Goal: Transaction & Acquisition: Purchase product/service

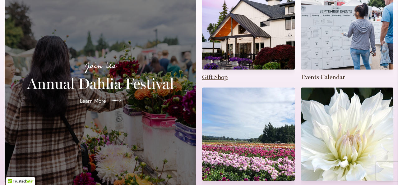
scroll to position [182, 0]
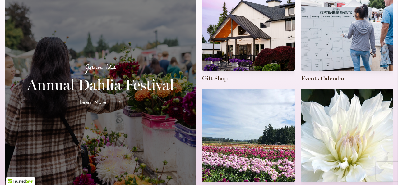
click at [117, 80] on h2 "Annual Dahlia Festival" at bounding box center [100, 84] width 176 height 17
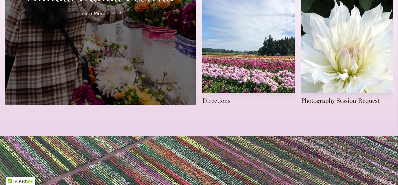
scroll to position [220, 0]
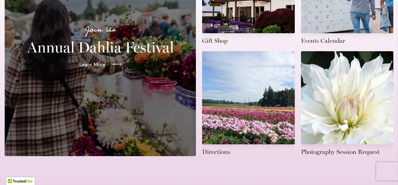
click at [96, 61] on span "Learn More" at bounding box center [92, 64] width 26 height 7
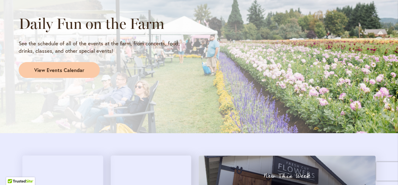
scroll to position [555, 0]
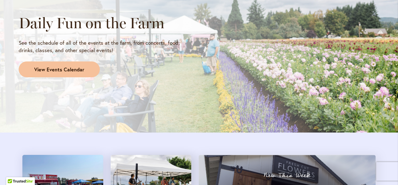
click at [72, 72] on span "View Events Calendar" at bounding box center [59, 69] width 50 height 7
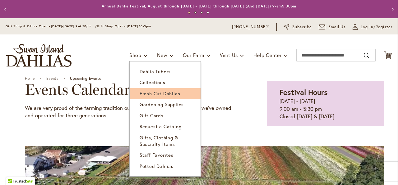
click at [155, 95] on span "Fresh Cut Dahlias" at bounding box center [160, 94] width 41 height 6
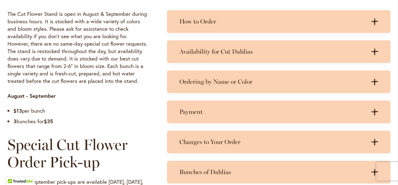
scroll to position [347, 0]
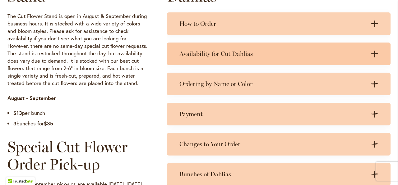
click at [373, 53] on icon at bounding box center [374, 54] width 7 height 7
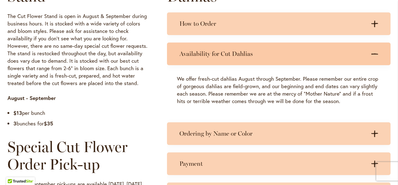
click at [377, 48] on div "Availability for Cut Dahlias .cls-1 { fill: #3c2616; stroke-width: 0px; } .cls-…" at bounding box center [279, 54] width 224 height 23
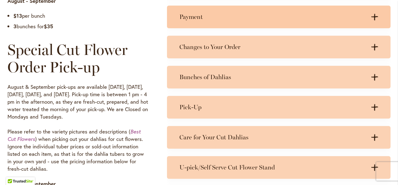
scroll to position [458, 0]
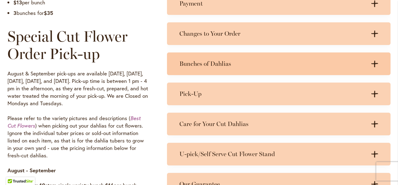
click at [231, 67] on div "Bunches of Dahlias .cls-1 { fill: #3c2616; stroke-width: 0px; } .cls-1 { fill: …" at bounding box center [279, 64] width 224 height 23
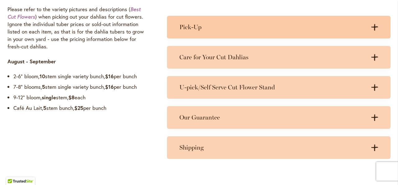
scroll to position [568, 0]
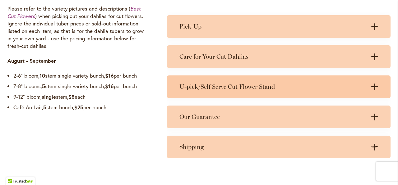
click at [226, 88] on h3 "U-pick/Self Serve Cut Flower Stand" at bounding box center [272, 87] width 186 height 8
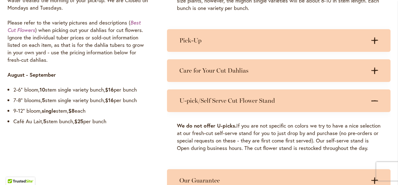
scroll to position [553, 0]
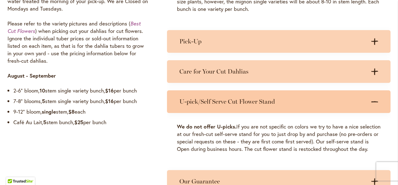
click at [376, 102] on icon at bounding box center [374, 101] width 7 height 1
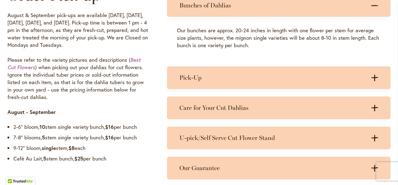
scroll to position [522, 0]
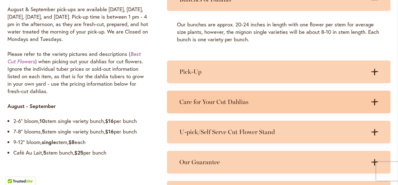
click at [280, 107] on div "Care for Your Cut Dahlias .cls-1 { fill: #3c2616; stroke-width: 0px; } .cls-1 {…" at bounding box center [279, 102] width 224 height 23
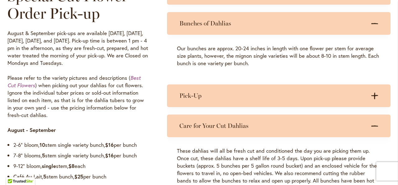
scroll to position [453, 0]
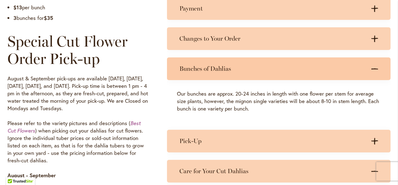
click at [374, 69] on icon at bounding box center [374, 68] width 7 height 1
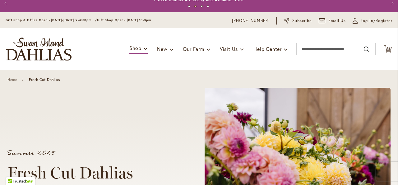
scroll to position [0, 0]
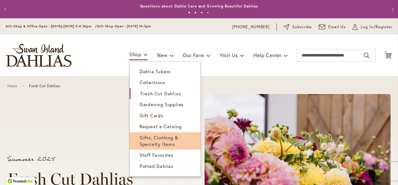
click at [151, 141] on link "Gifts, Clothing & Specialty Items" at bounding box center [165, 141] width 71 height 18
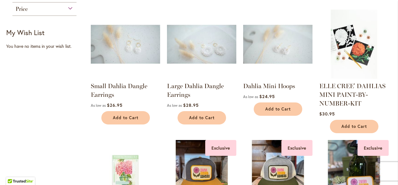
scroll to position [124, 0]
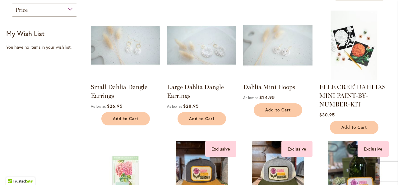
click at [276, 55] on img at bounding box center [277, 45] width 73 height 73
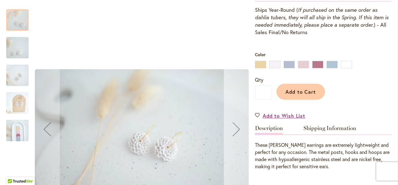
scroll to position [146, 0]
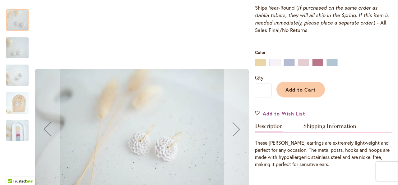
click at [238, 130] on div "Next" at bounding box center [236, 129] width 25 height 25
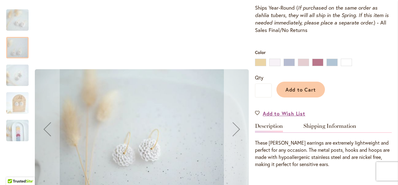
click at [233, 133] on div "Next" at bounding box center [236, 129] width 25 height 25
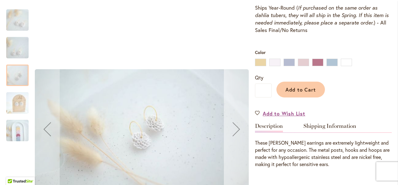
click at [234, 133] on div "Next" at bounding box center [236, 129] width 25 height 25
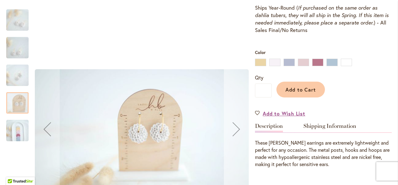
click at [234, 133] on div "Next" at bounding box center [236, 129] width 25 height 25
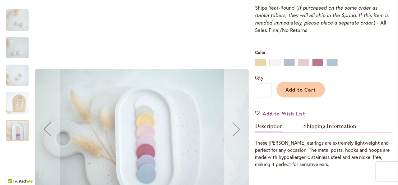
click at [234, 133] on div "Next" at bounding box center [236, 129] width 25 height 25
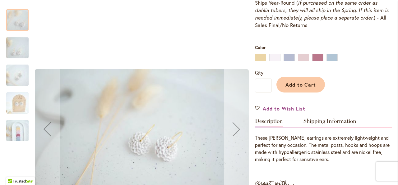
scroll to position [151, 0]
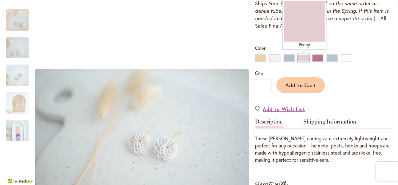
click at [304, 58] on div "Peony" at bounding box center [303, 57] width 11 height 7
type input "****"
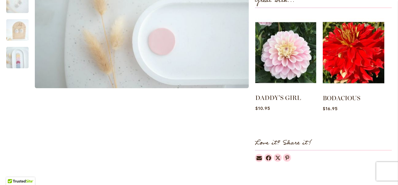
scroll to position [312, 0]
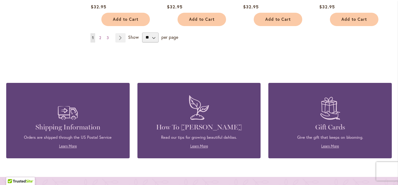
scroll to position [613, 0]
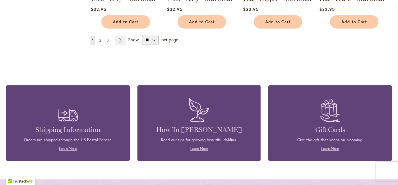
click at [100, 41] on span "2" at bounding box center [100, 40] width 2 height 5
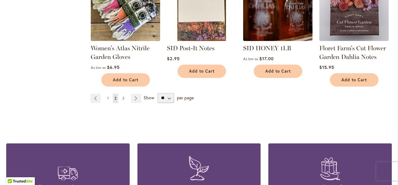
scroll to position [539, 0]
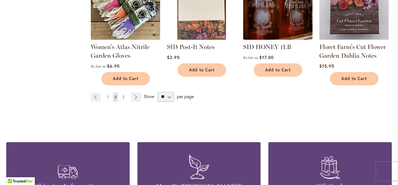
click at [122, 95] on span "3" at bounding box center [123, 97] width 2 height 5
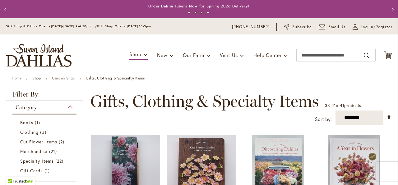
click at [17, 78] on link "Home" at bounding box center [17, 78] width 10 height 5
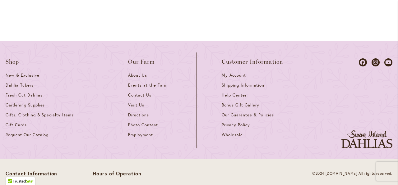
scroll to position [949, 0]
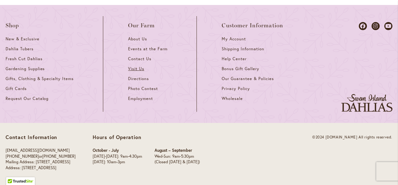
click at [135, 69] on span "Visit Us" at bounding box center [136, 68] width 16 height 5
